Goal: Information Seeking & Learning: Learn about a topic

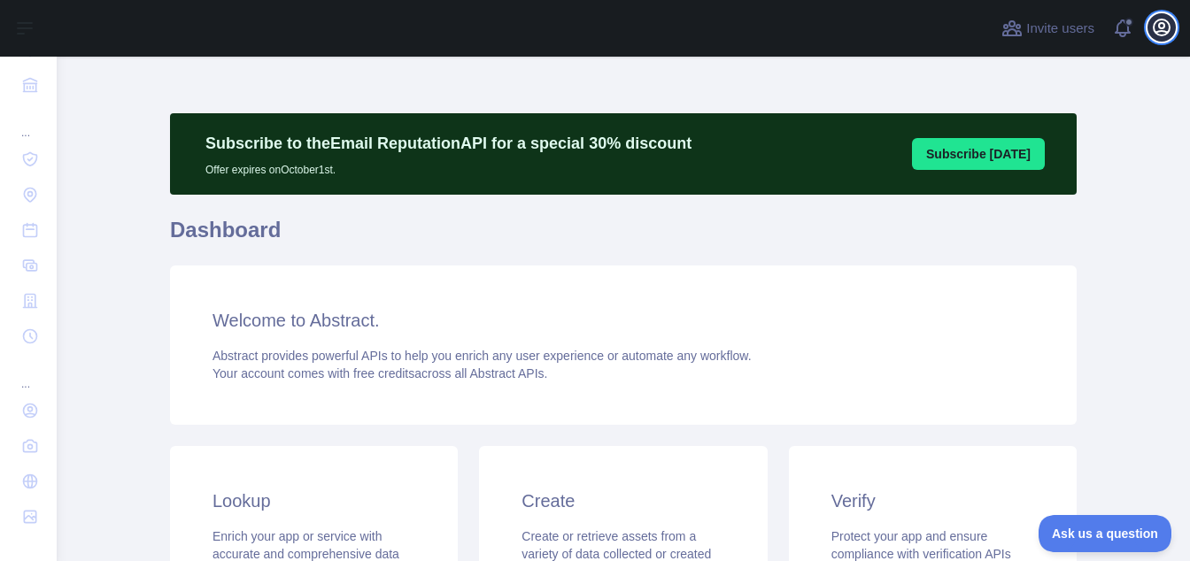
click at [1167, 25] on icon "button" at bounding box center [1161, 27] width 21 height 21
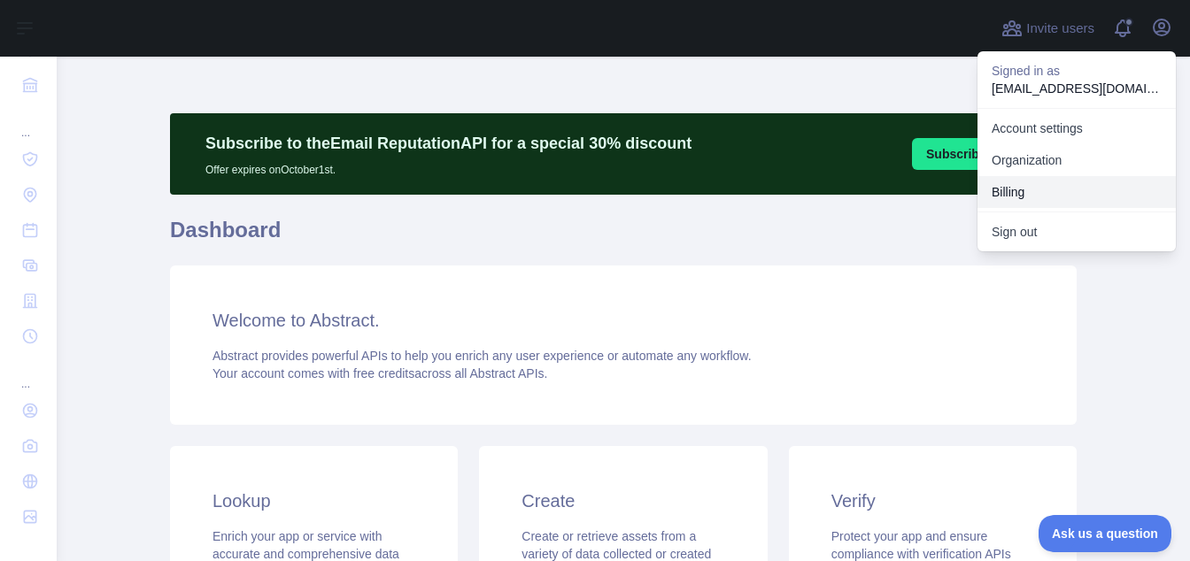
click at [1061, 183] on button "Billing" at bounding box center [1076, 192] width 198 height 32
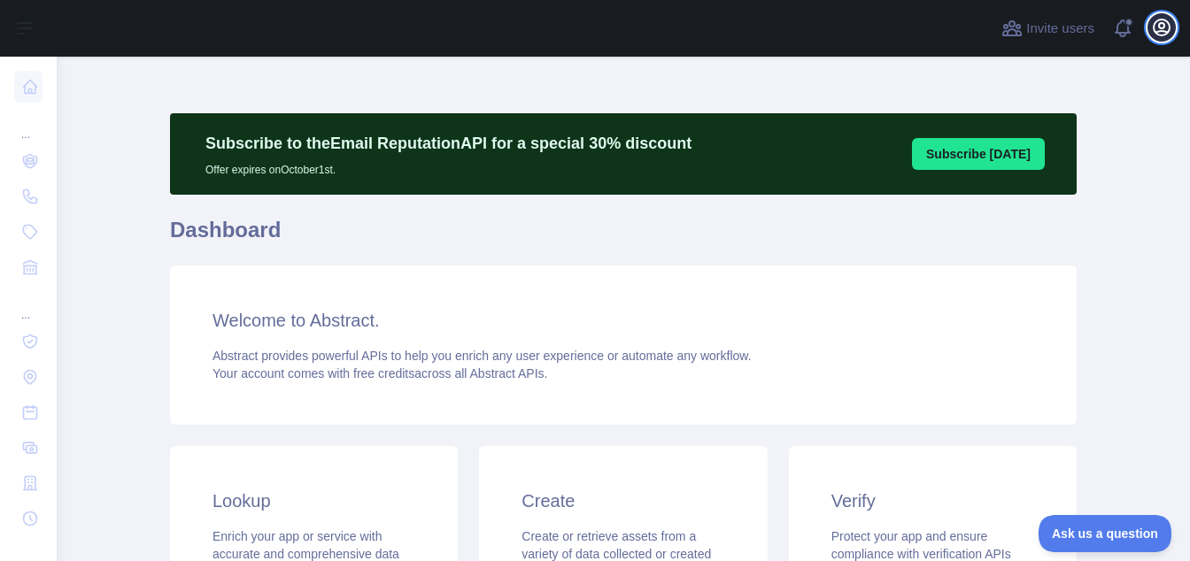
click at [1167, 27] on icon "button" at bounding box center [1161, 27] width 21 height 21
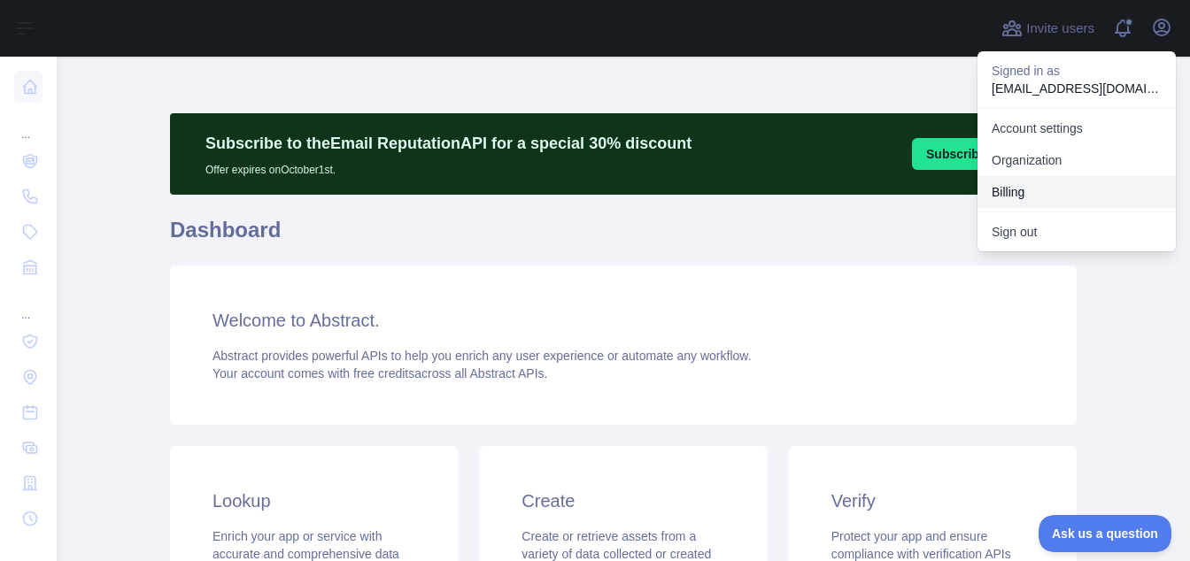
click at [1044, 188] on button "Billing" at bounding box center [1076, 192] width 198 height 32
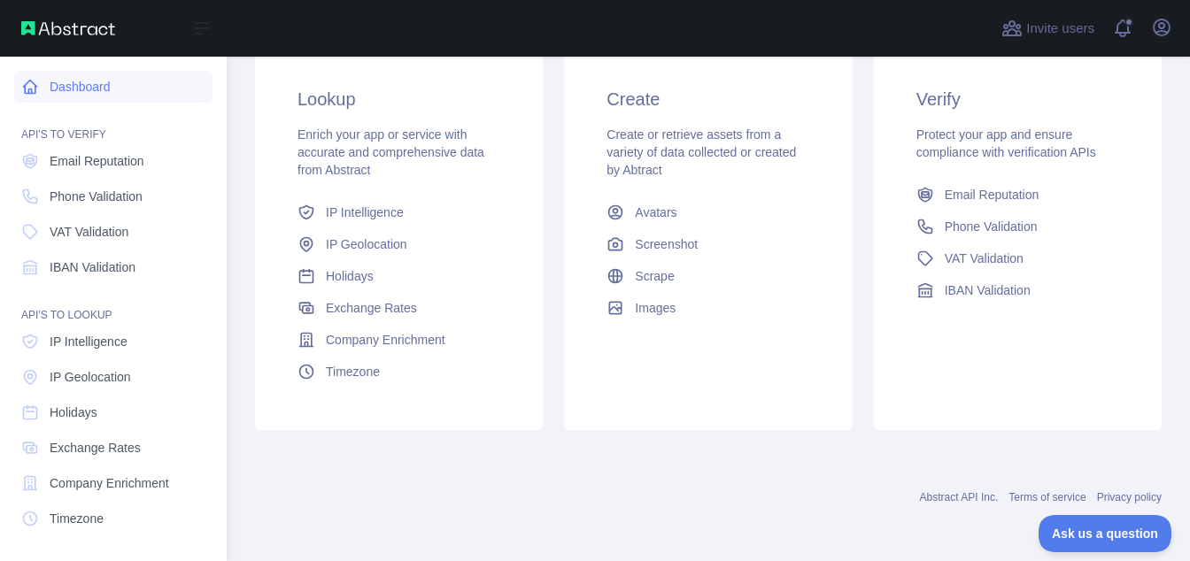
click at [92, 95] on link "Dashboard" at bounding box center [113, 87] width 198 height 32
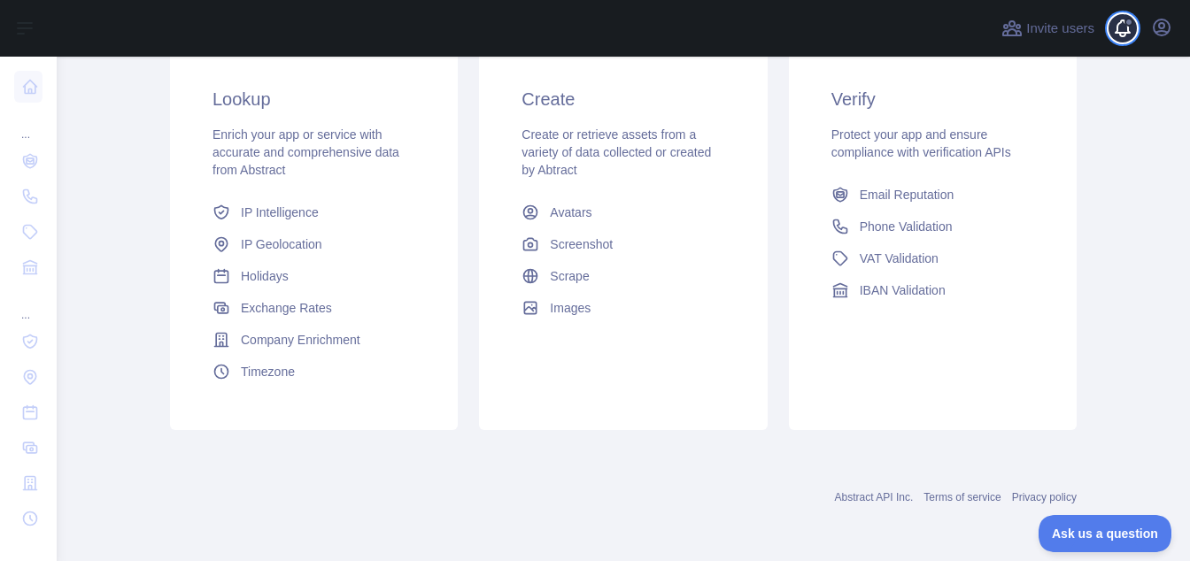
click at [1129, 26] on span at bounding box center [1129, 28] width 35 height 57
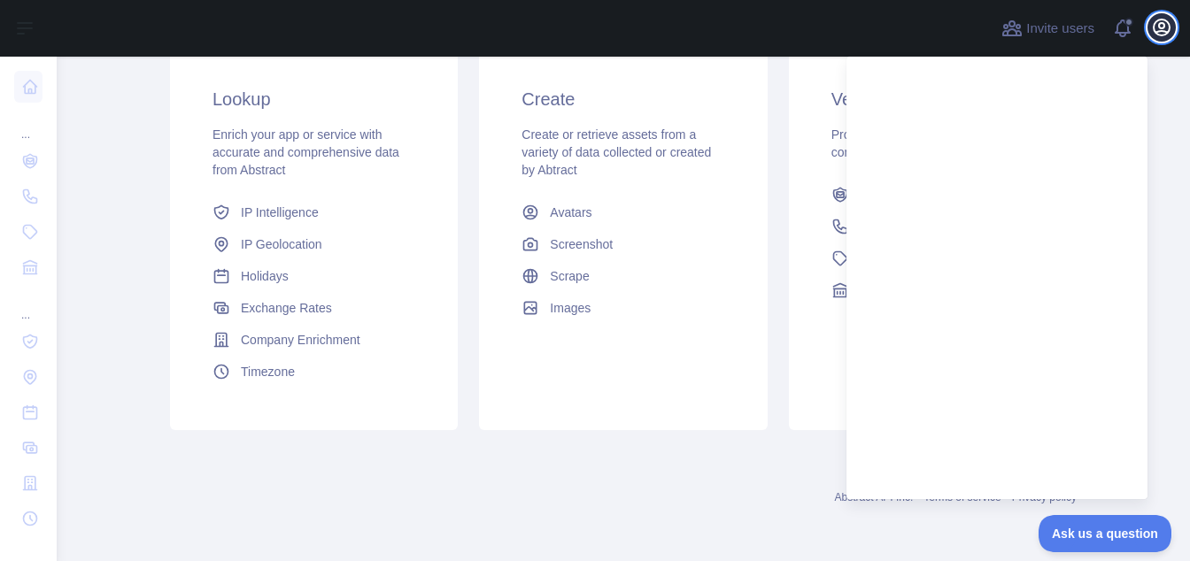
click at [1161, 34] on icon "button" at bounding box center [1161, 27] width 21 height 21
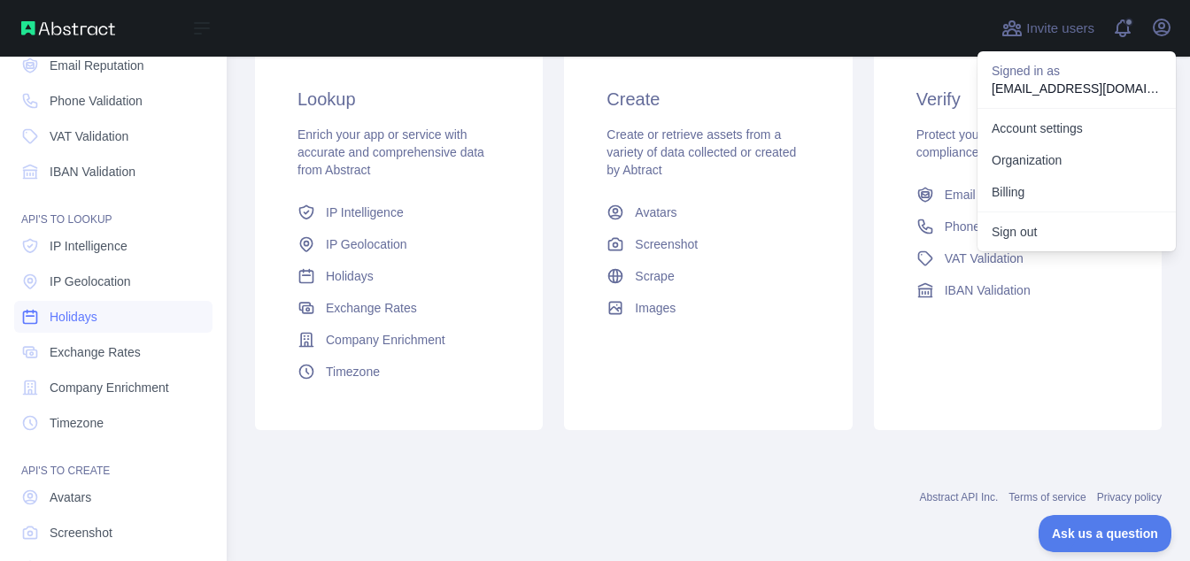
scroll to position [94, 0]
click at [127, 173] on span "IBAN Validation" at bounding box center [93, 174] width 86 height 18
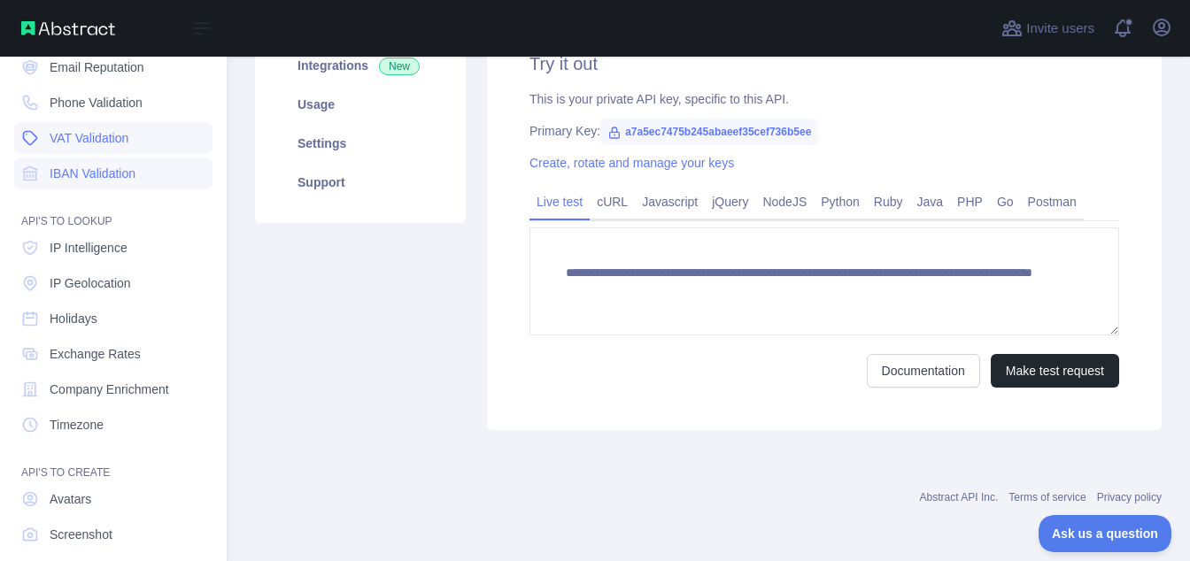
scroll to position [361, 0]
click at [121, 150] on link "VAT Validation" at bounding box center [113, 138] width 198 height 32
click at [121, 135] on span "VAT Validation" at bounding box center [89, 138] width 79 height 18
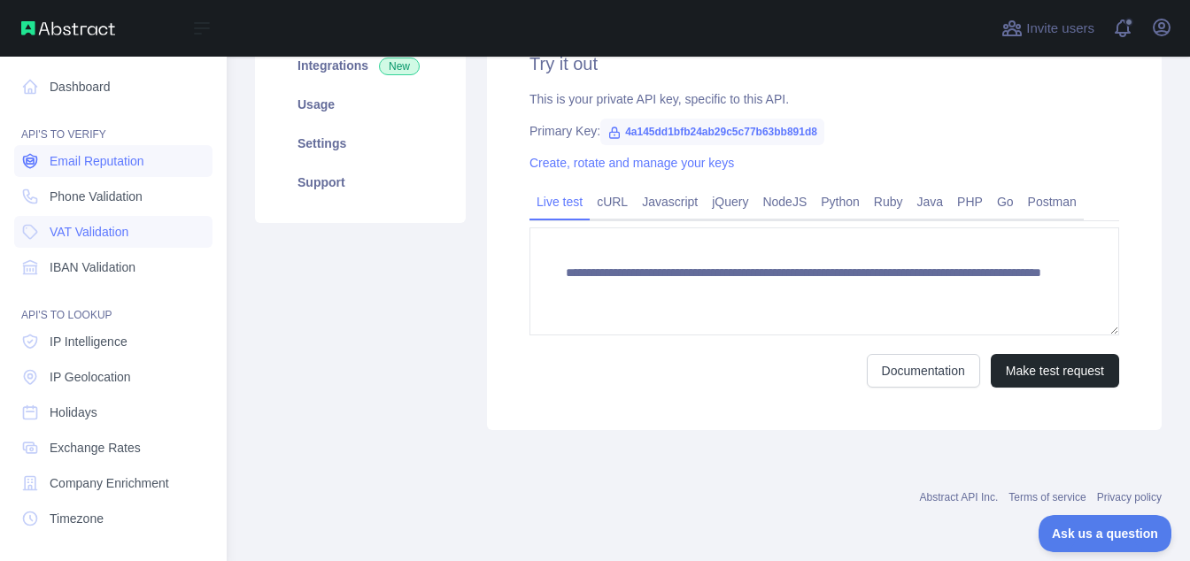
click at [108, 159] on span "Email Reputation" at bounding box center [97, 161] width 95 height 18
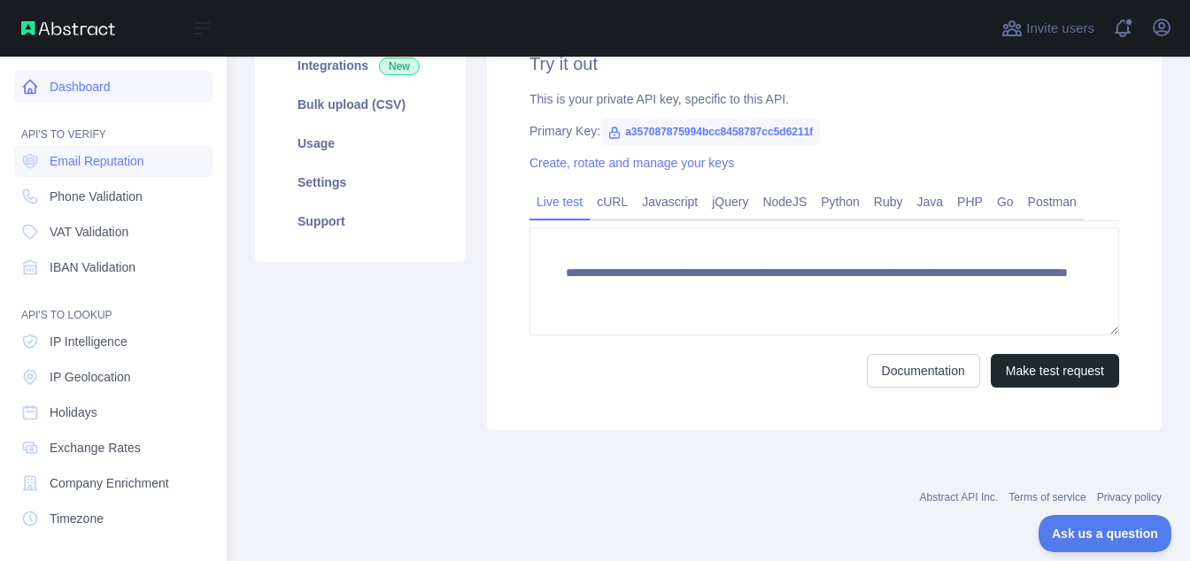
click at [100, 93] on link "Dashboard" at bounding box center [113, 87] width 198 height 32
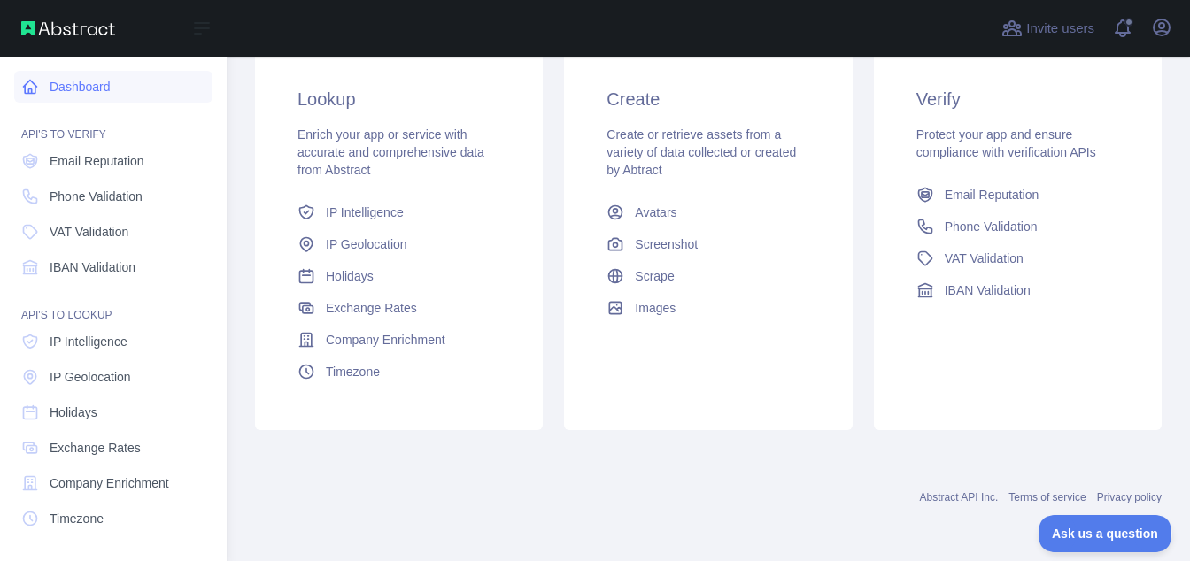
click at [100, 93] on link "Dashboard" at bounding box center [113, 87] width 198 height 32
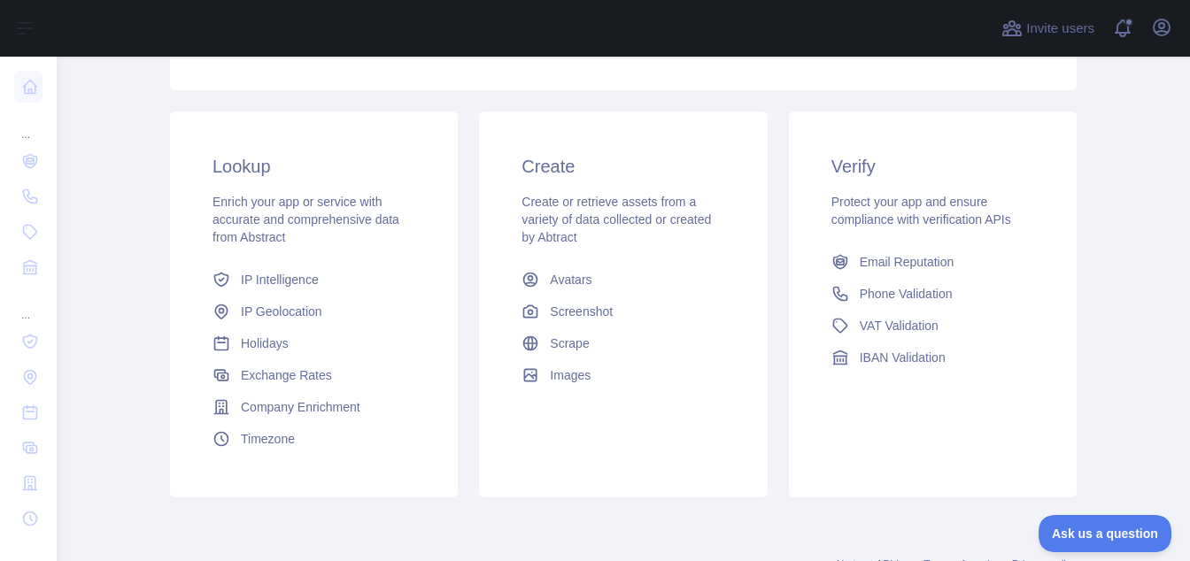
scroll to position [402, 0]
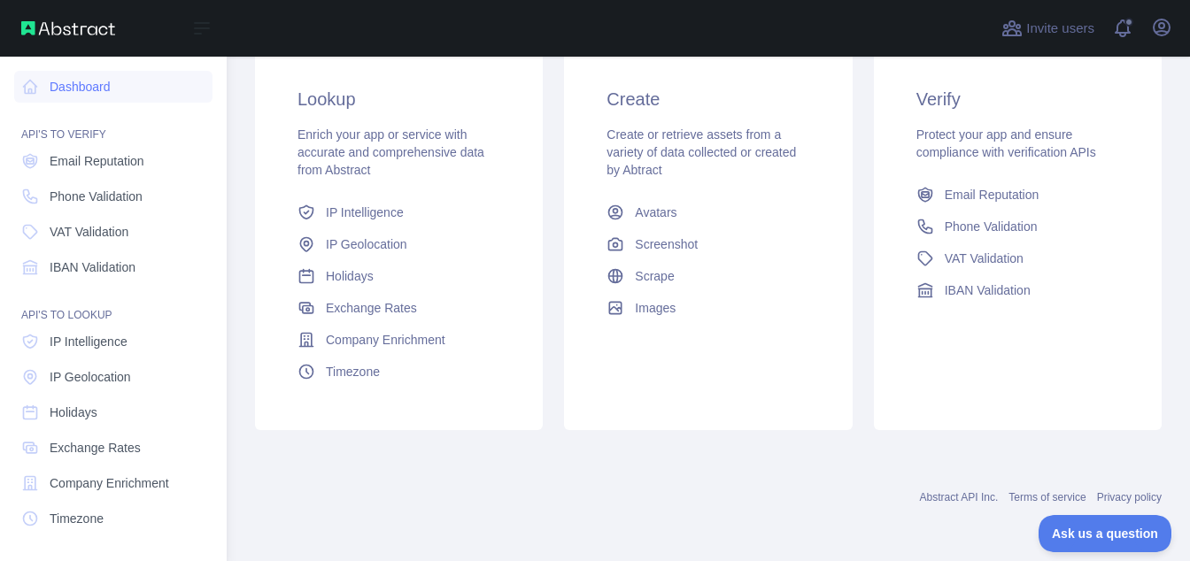
click at [45, 28] on img at bounding box center [68, 28] width 94 height 14
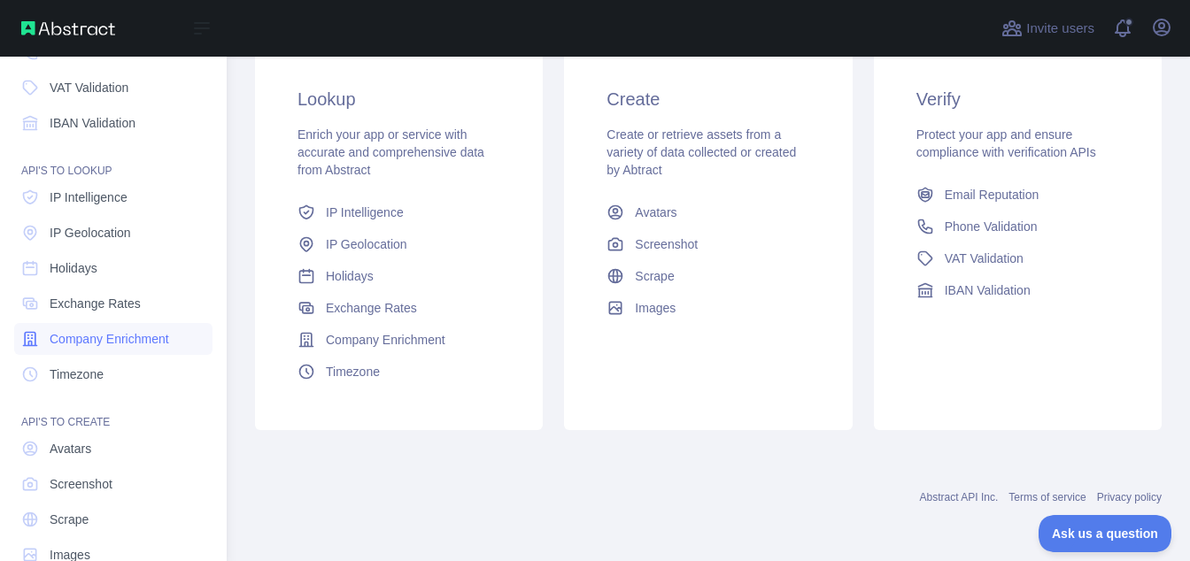
scroll to position [137, 0]
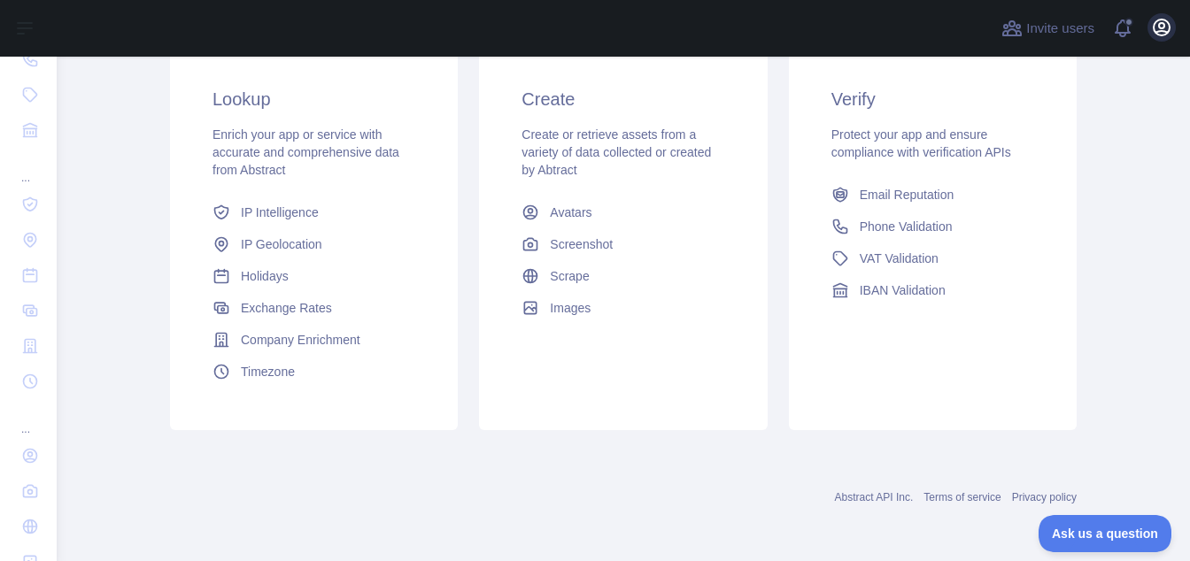
click at [1173, 32] on button "Open user menu" at bounding box center [1161, 27] width 28 height 28
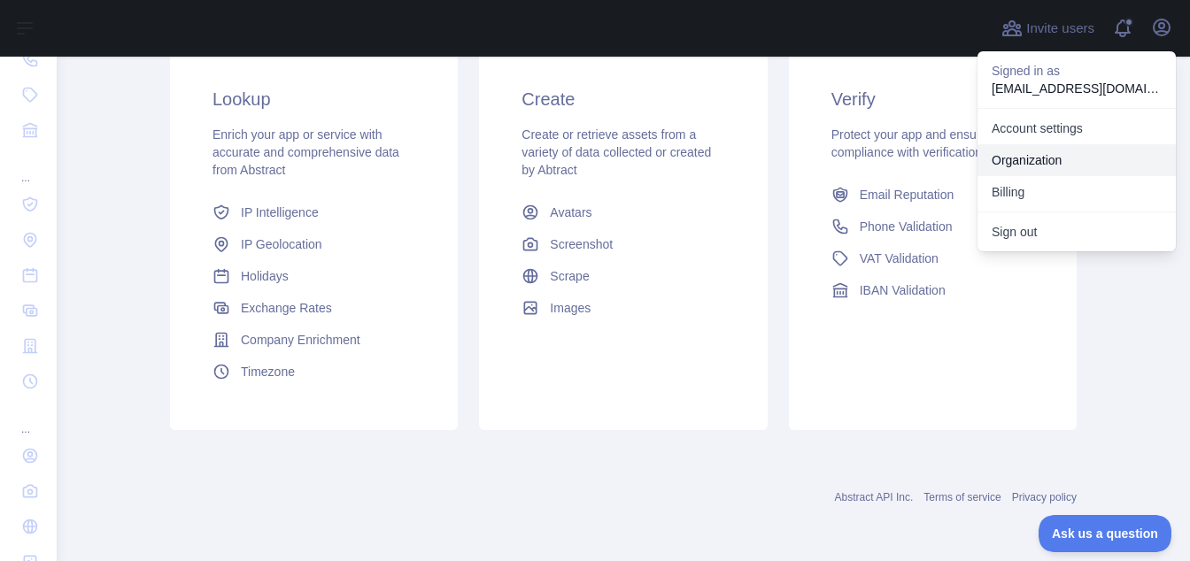
click at [1073, 151] on link "Organization" at bounding box center [1076, 160] width 198 height 32
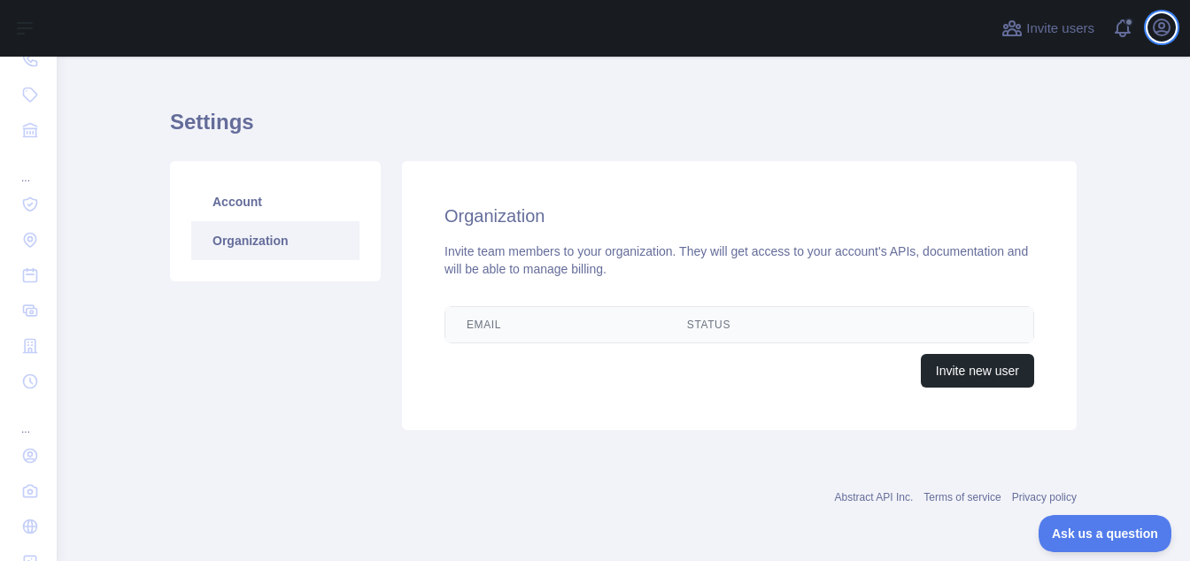
scroll to position [73, 0]
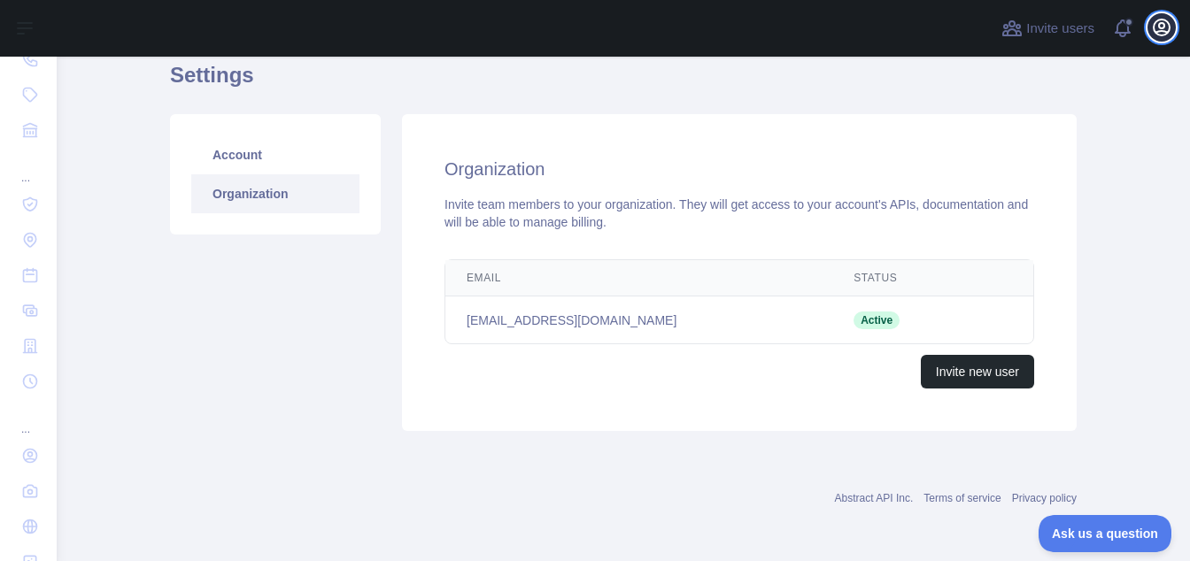
click at [1169, 23] on icon "button" at bounding box center [1161, 27] width 21 height 21
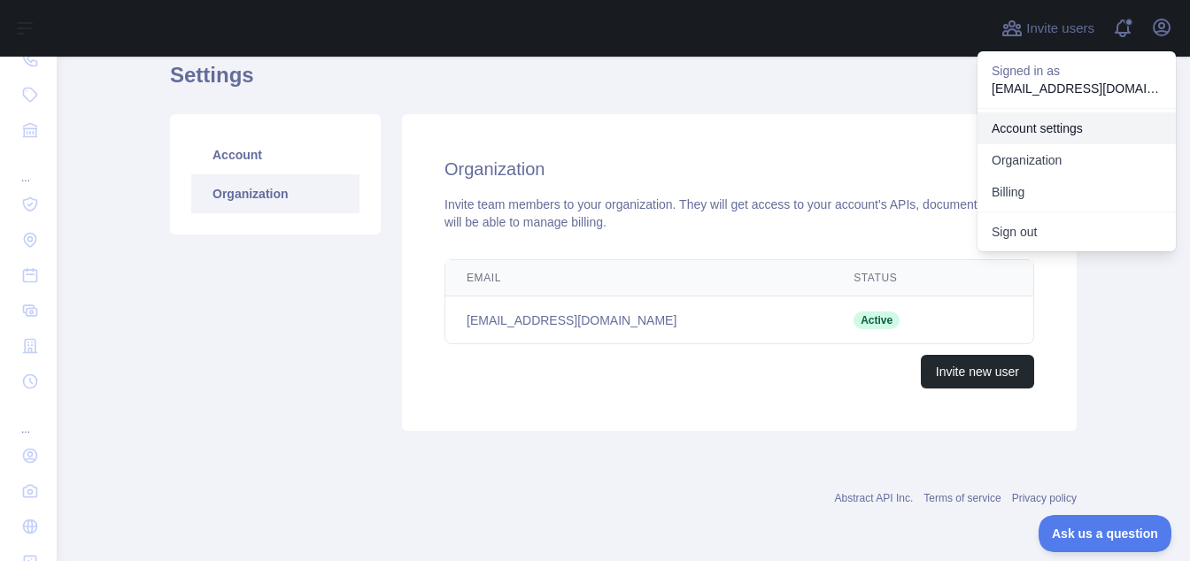
click at [1086, 129] on link "Account settings" at bounding box center [1076, 128] width 198 height 32
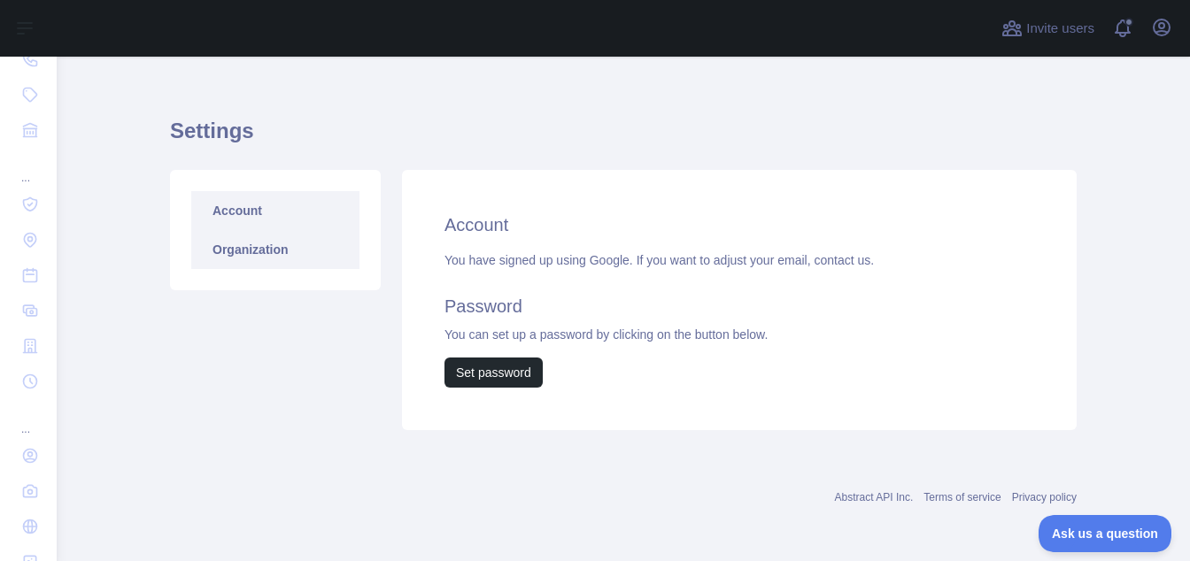
click at [252, 252] on link "Organization" at bounding box center [275, 249] width 168 height 39
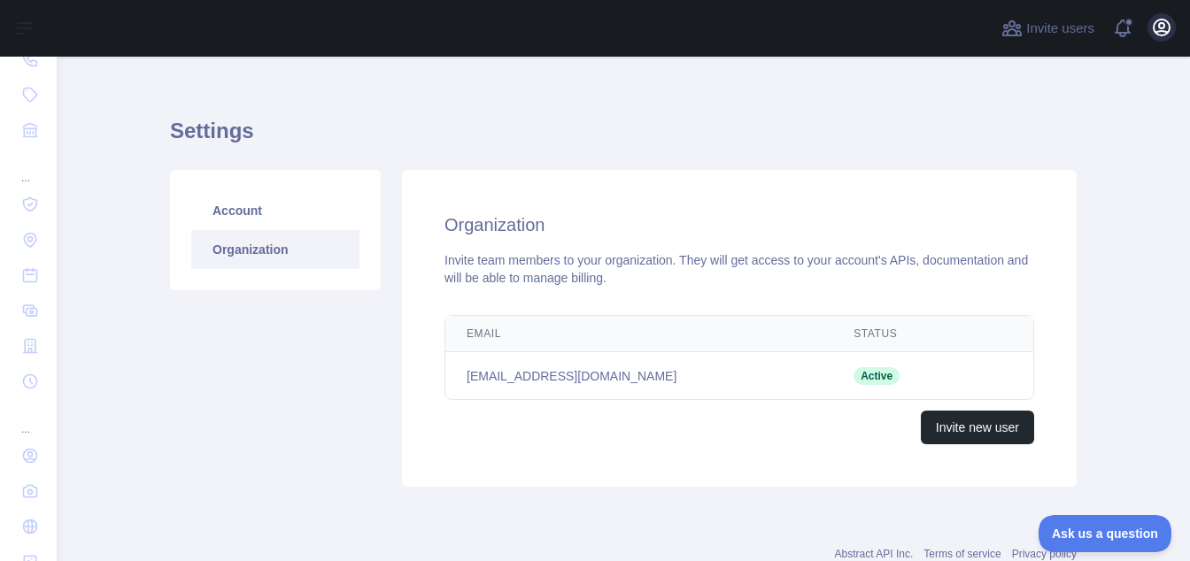
click at [1171, 21] on icon "button" at bounding box center [1161, 27] width 21 height 21
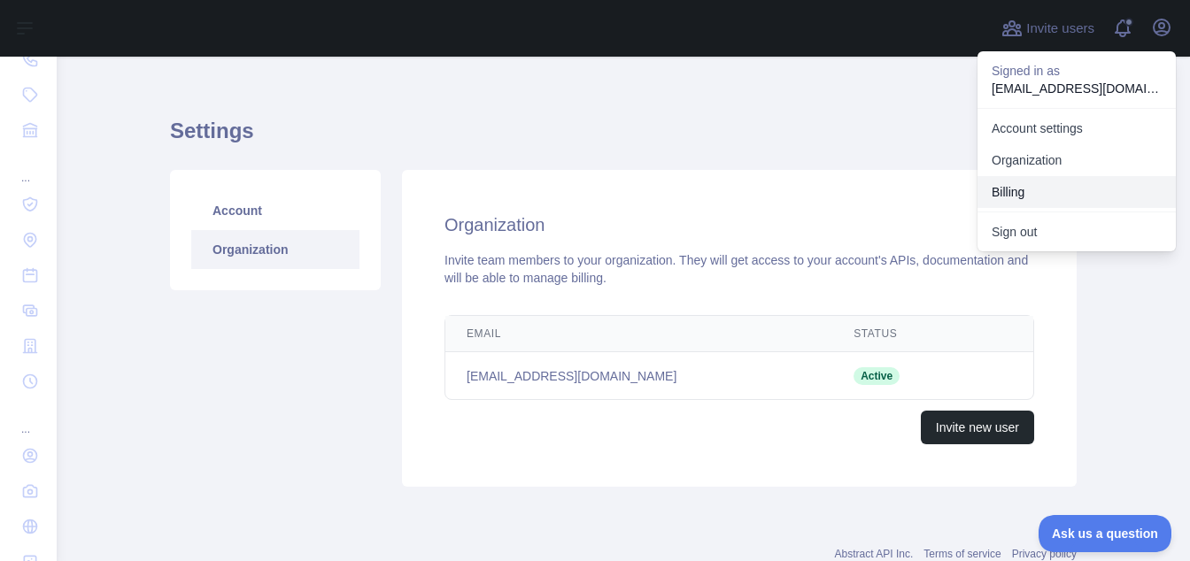
click at [1057, 190] on button "Billing" at bounding box center [1076, 192] width 198 height 32
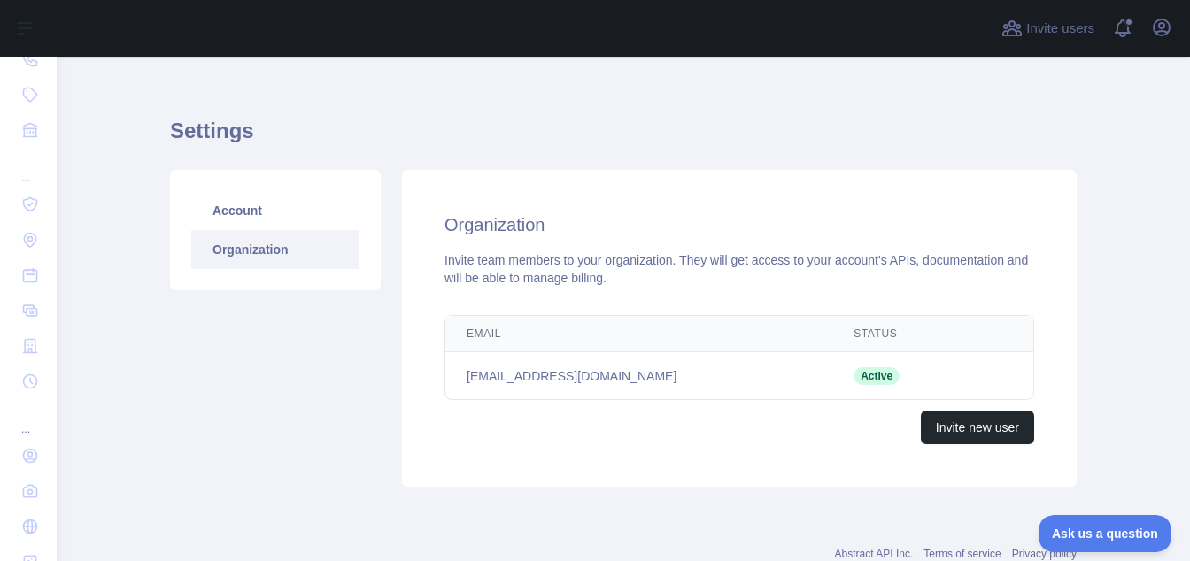
click at [973, 178] on div "Organization Invite team members to your organization. They will get access to …" at bounding box center [739, 328] width 674 height 317
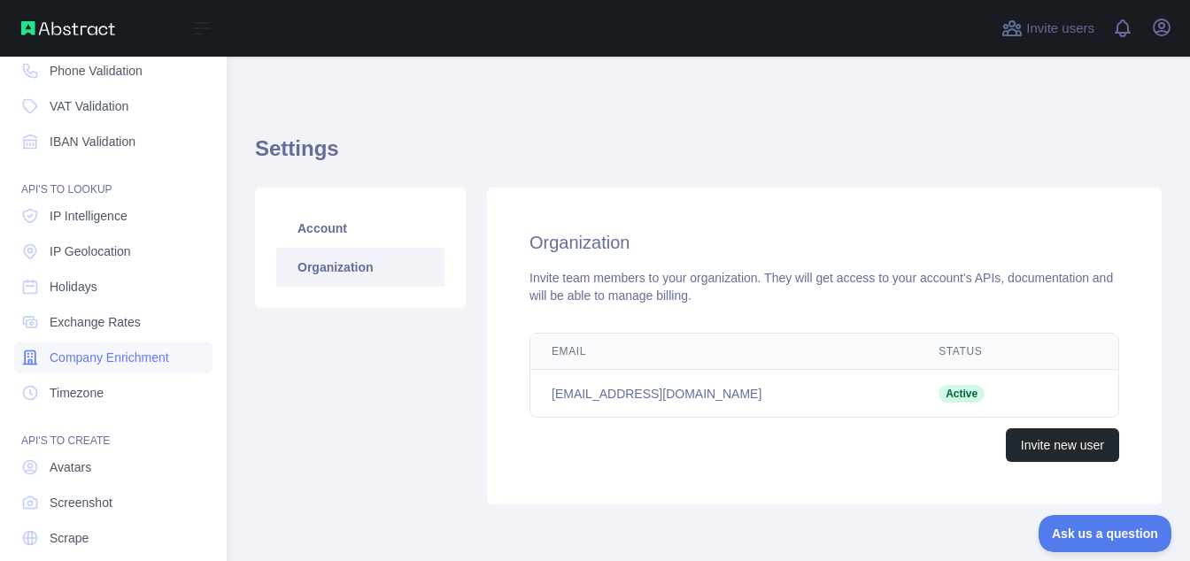
scroll to position [182, 0]
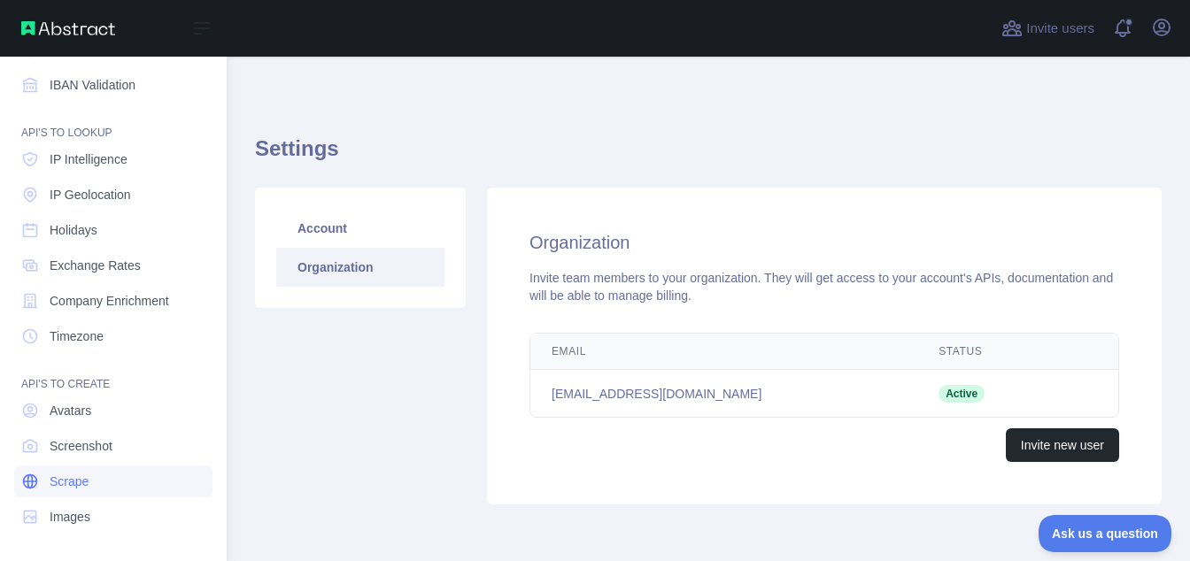
click at [119, 496] on link "Scrape" at bounding box center [113, 482] width 198 height 32
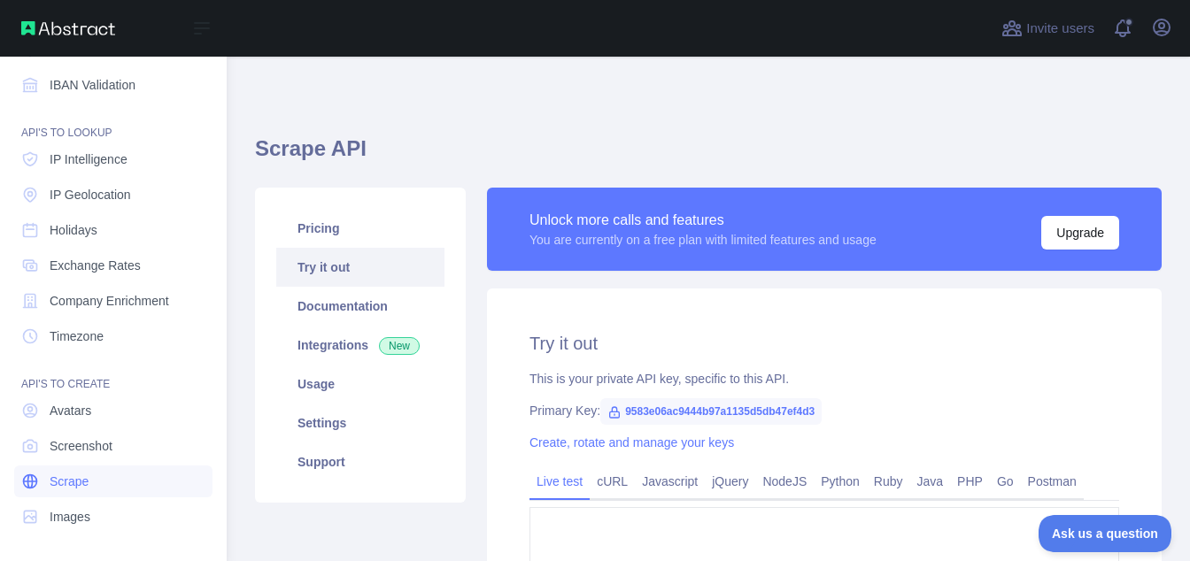
type textarea "**********"
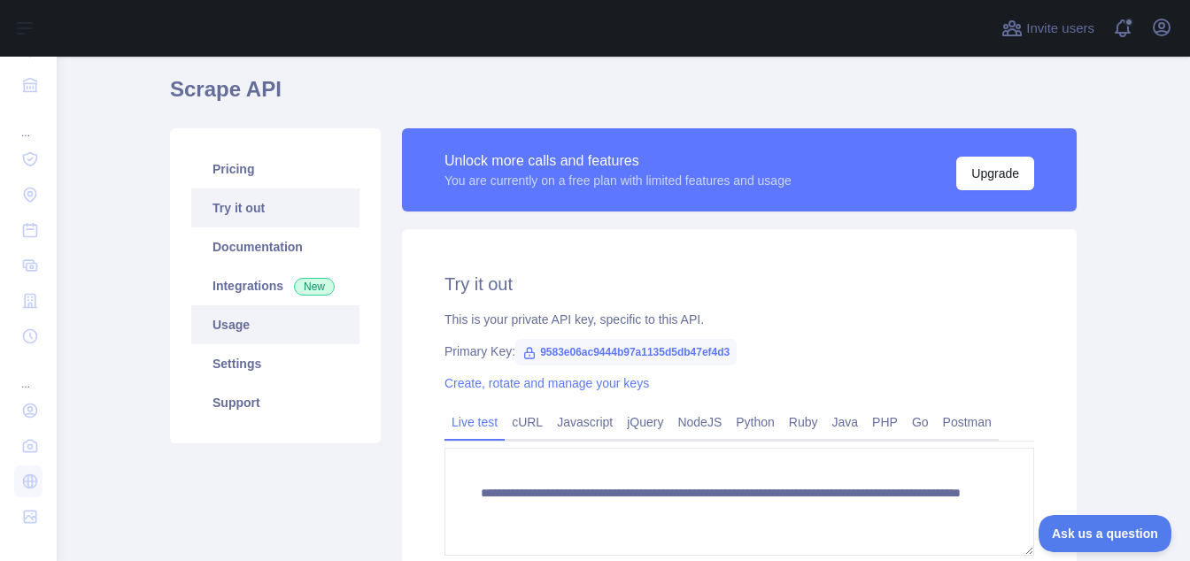
scroll to position [146, 0]
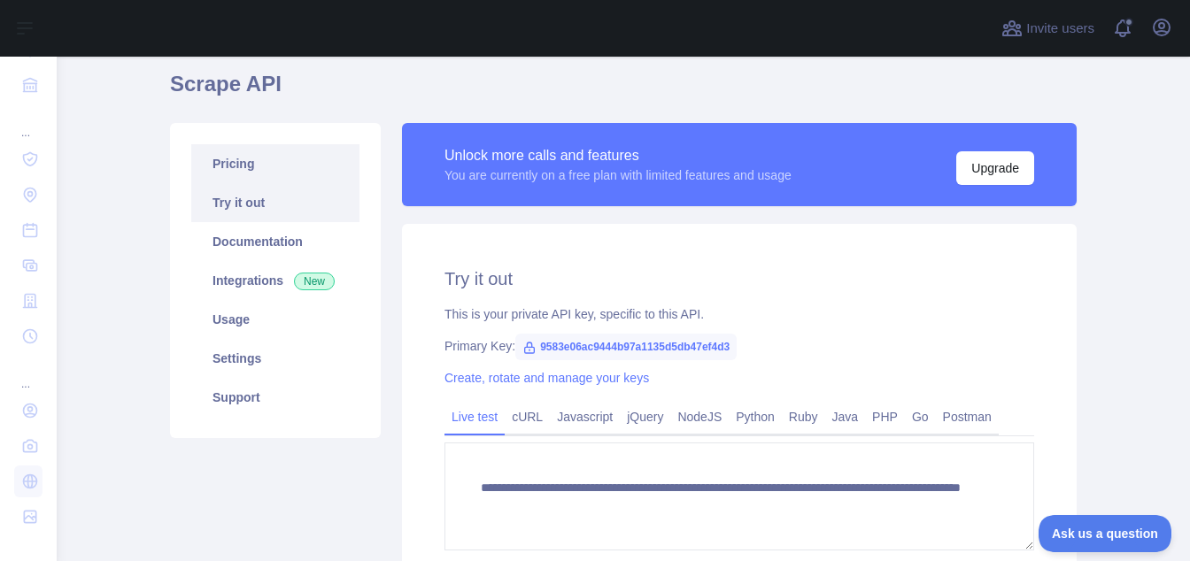
click at [272, 160] on link "Pricing" at bounding box center [275, 163] width 168 height 39
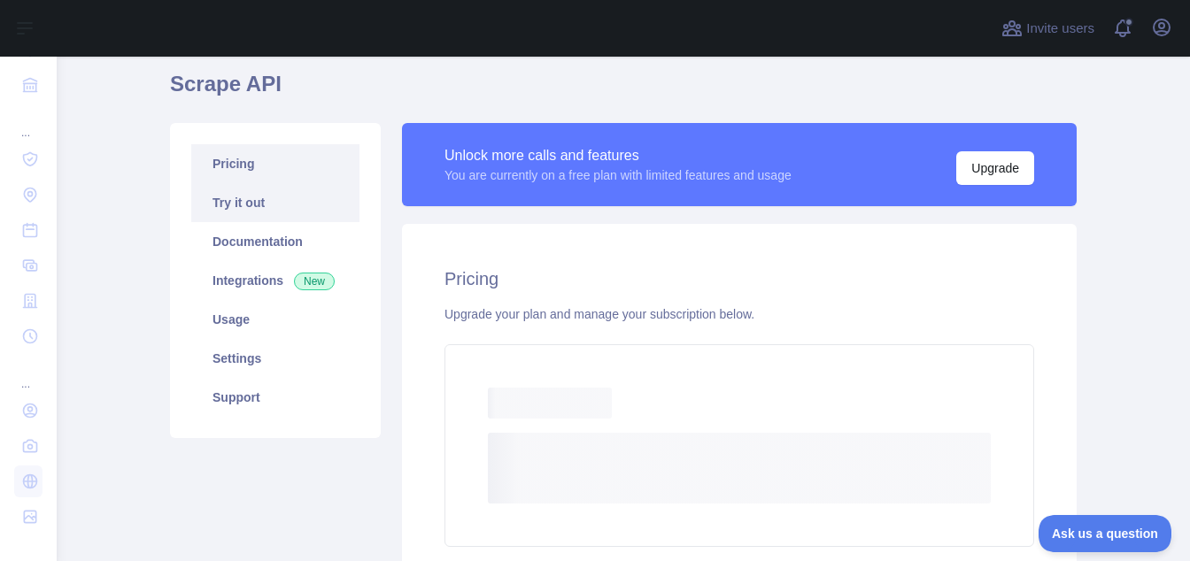
click at [278, 198] on link "Try it out" at bounding box center [275, 202] width 168 height 39
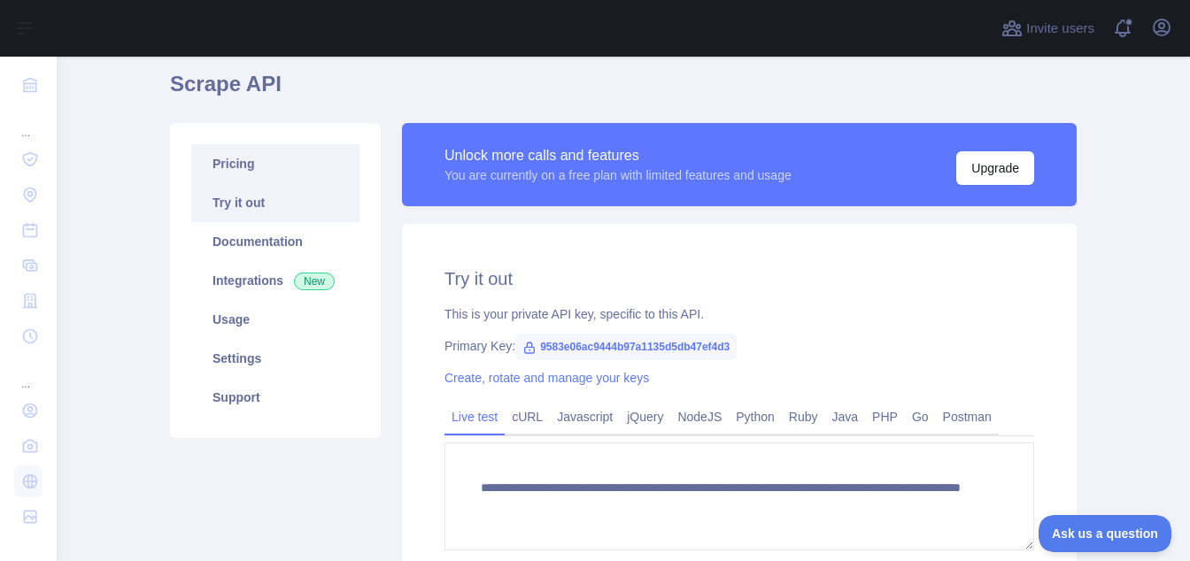
click at [278, 151] on link "Pricing" at bounding box center [275, 163] width 168 height 39
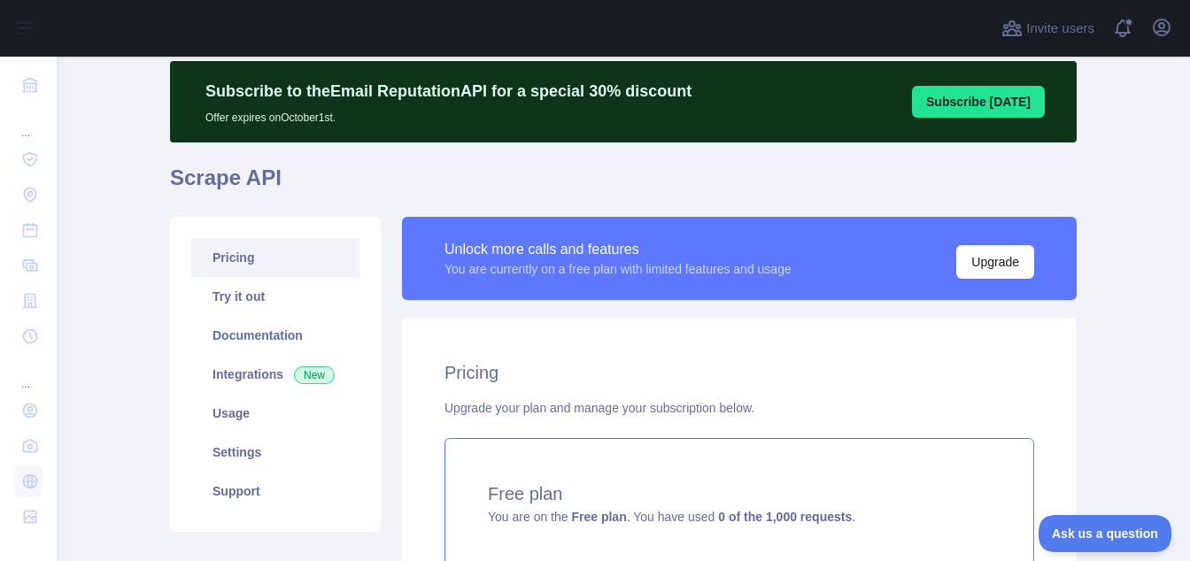
scroll to position [41, 0]
